Goal: Navigation & Orientation: Understand site structure

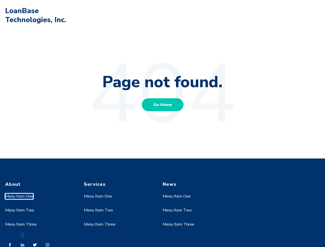
click at [19, 196] on link "Menu Item One" at bounding box center [19, 197] width 28 height 6
click at [19, 210] on link "Menu Item Two" at bounding box center [19, 210] width 29 height 6
click at [98, 196] on link "Menu Item One" at bounding box center [98, 197] width 28 height 6
click at [98, 210] on link "Menu Item Two" at bounding box center [98, 210] width 29 height 6
click at [100, 224] on link "Menu Item Three" at bounding box center [100, 225] width 32 height 6
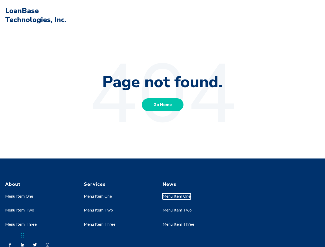
click at [177, 196] on link "Menu Item One" at bounding box center [177, 197] width 28 height 6
click at [177, 210] on link "Menu Item Two" at bounding box center [177, 210] width 29 height 6
click at [178, 224] on link "Menu Item Three" at bounding box center [179, 225] width 32 height 6
click at [23, 235] on div "Chat Widget" at bounding box center [13, 234] width 26 height 25
